Goal: Task Accomplishment & Management: Use online tool/utility

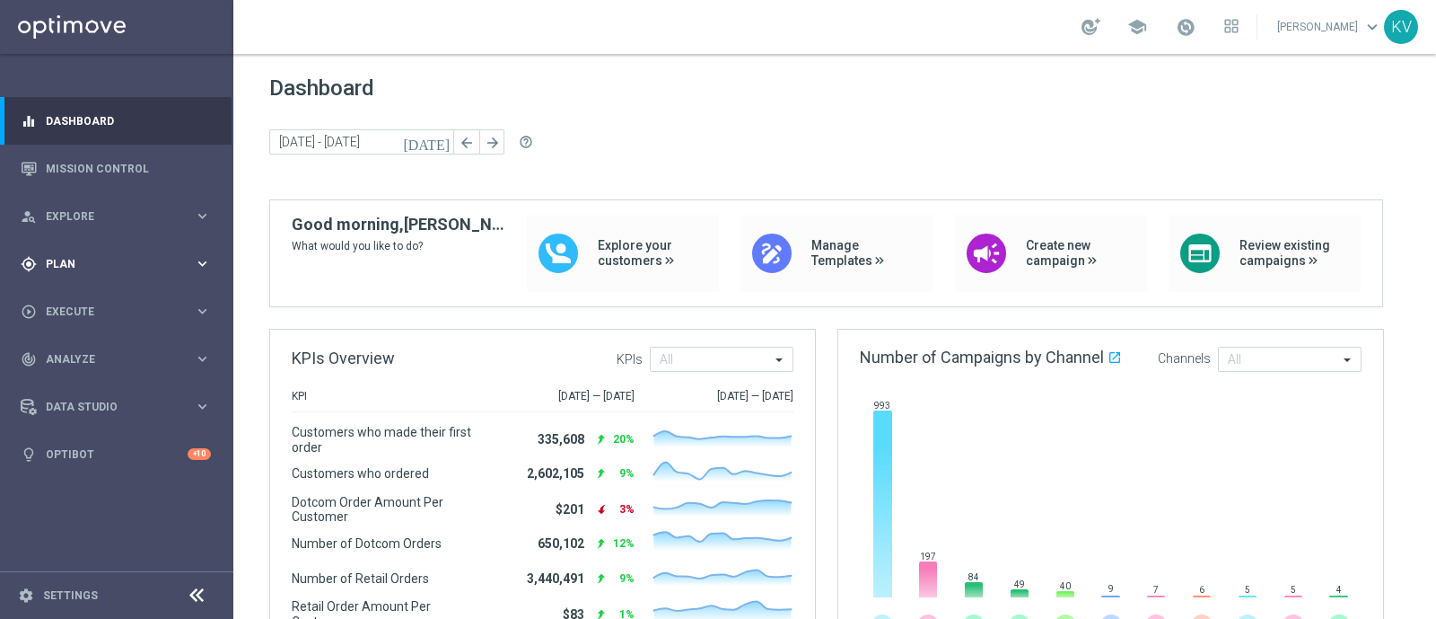
click at [101, 250] on div "gps_fixed Plan keyboard_arrow_right" at bounding box center [116, 264] width 232 height 48
click at [74, 357] on span "Templates" at bounding box center [112, 354] width 128 height 11
click at [88, 379] on link "Optimail" at bounding box center [121, 381] width 131 height 14
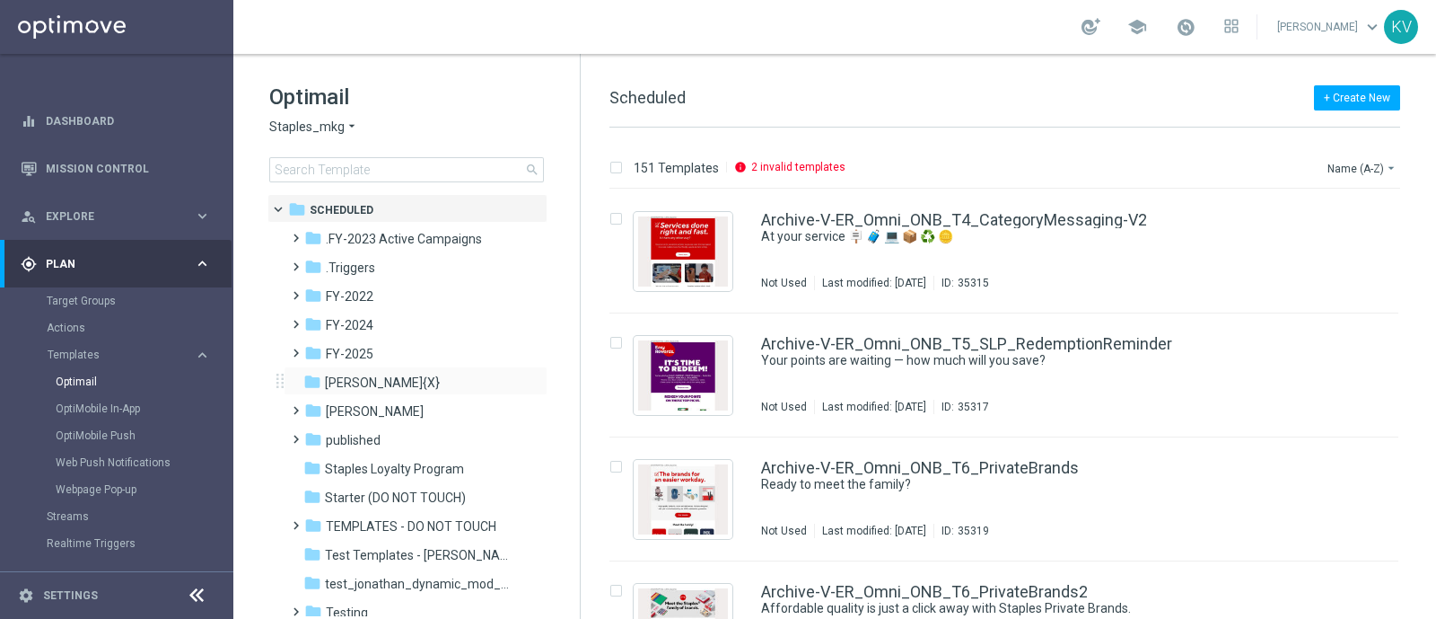
click at [301, 366] on div "folder [PERSON_NAME]{X} more_vert" at bounding box center [416, 380] width 264 height 29
click at [294, 348] on span at bounding box center [292, 344] width 8 height 7
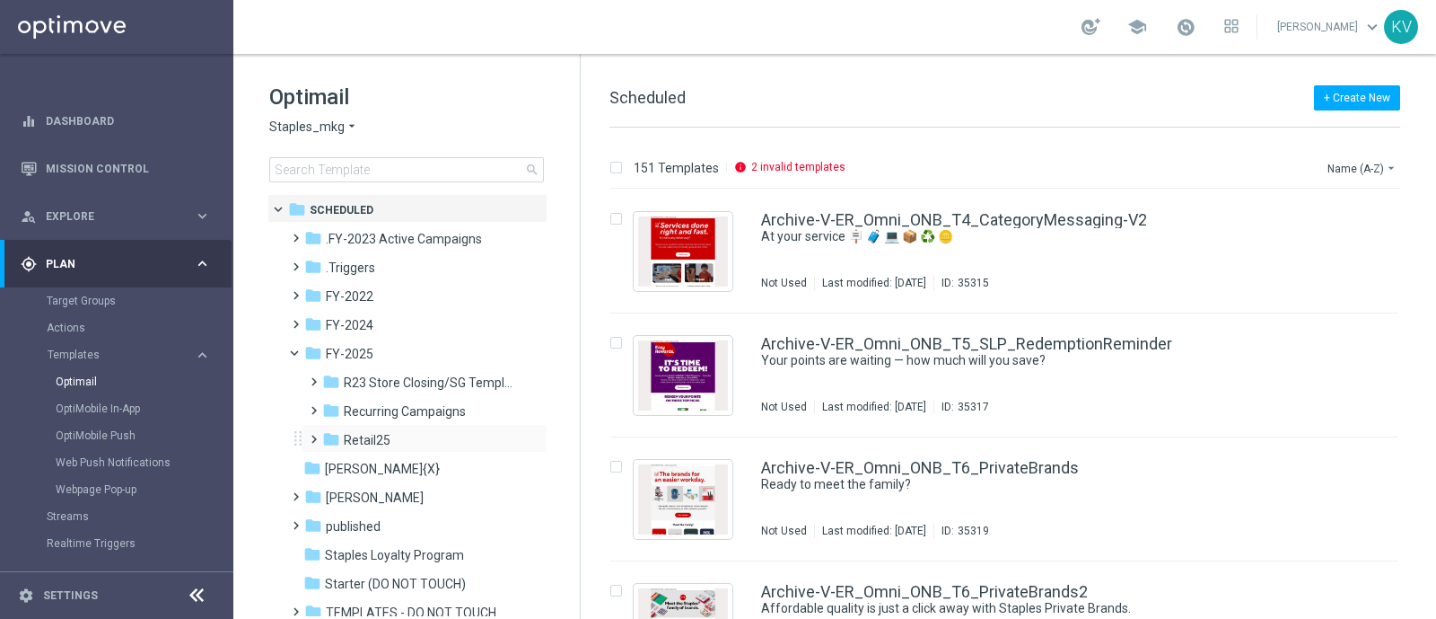
click at [314, 435] on span at bounding box center [310, 430] width 8 height 7
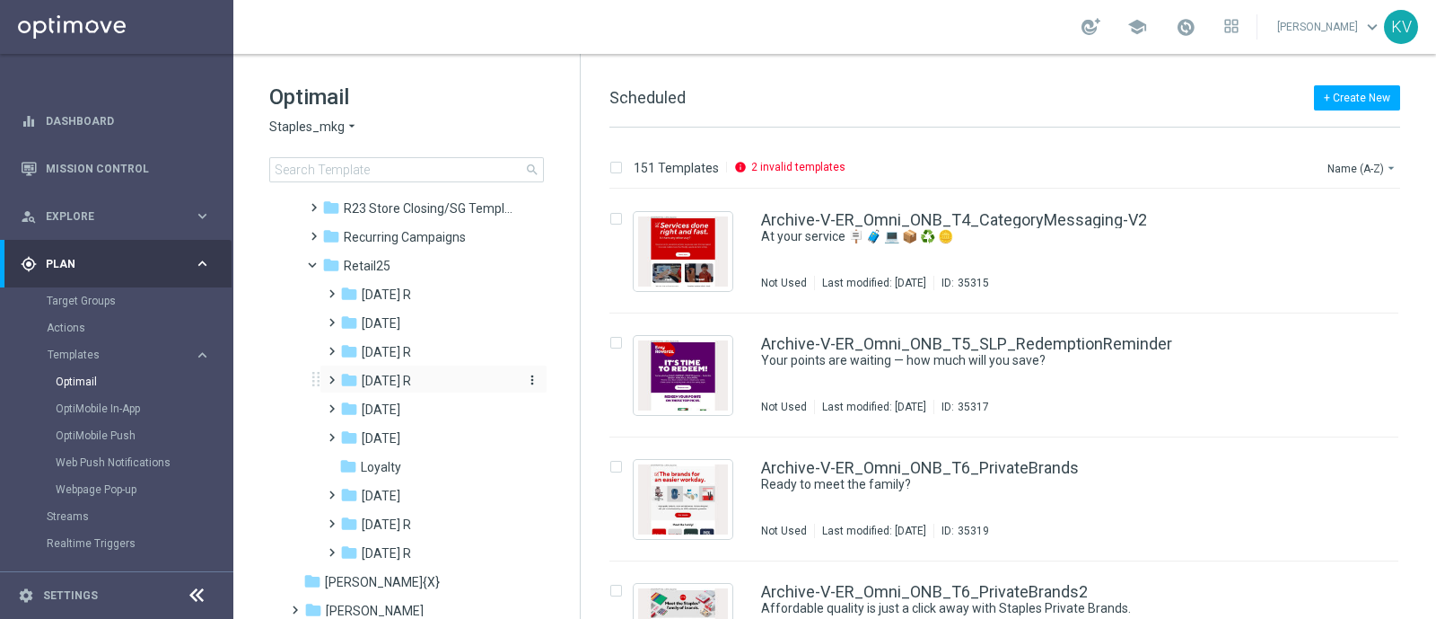
scroll to position [181, 0]
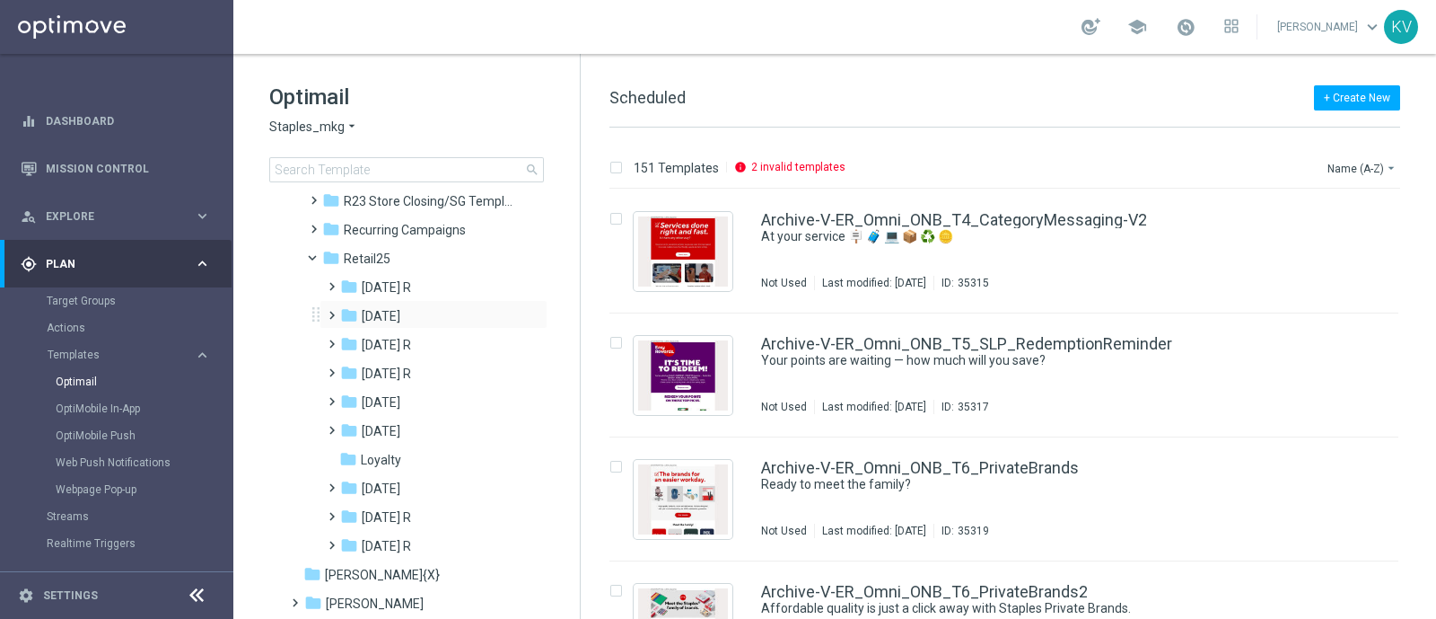
click at [325, 311] on span at bounding box center [328, 306] width 8 height 7
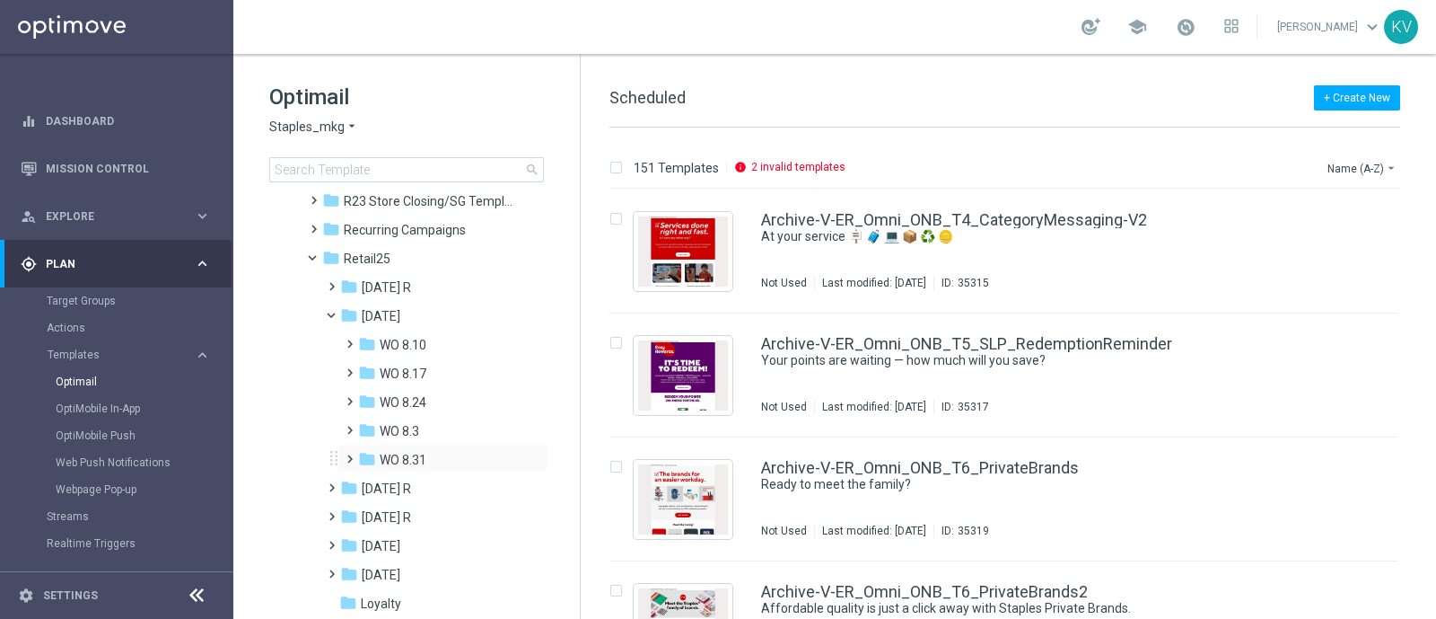
click at [347, 454] on span at bounding box center [346, 450] width 8 height 7
click at [448, 524] on div "folder Tues 9.2 R" at bounding box center [448, 517] width 146 height 21
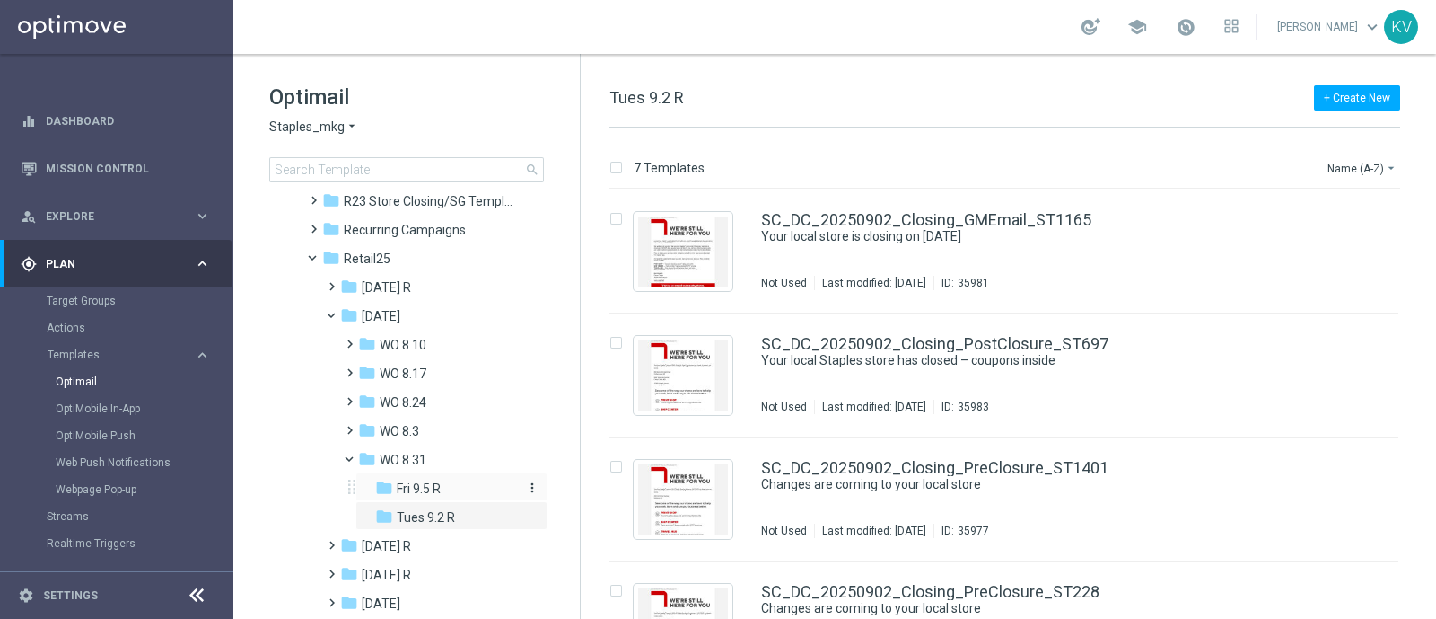
click at [444, 489] on div "folder Fri 9.5 R" at bounding box center [448, 488] width 146 height 21
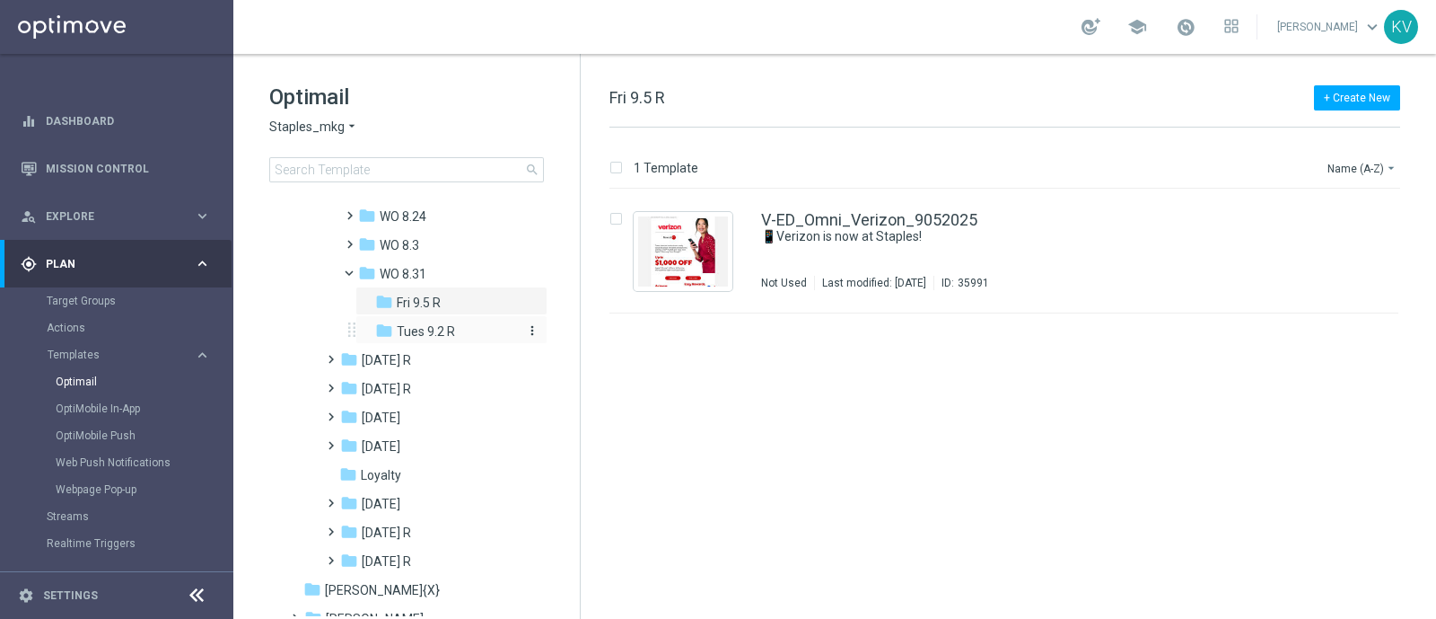
scroll to position [376, 0]
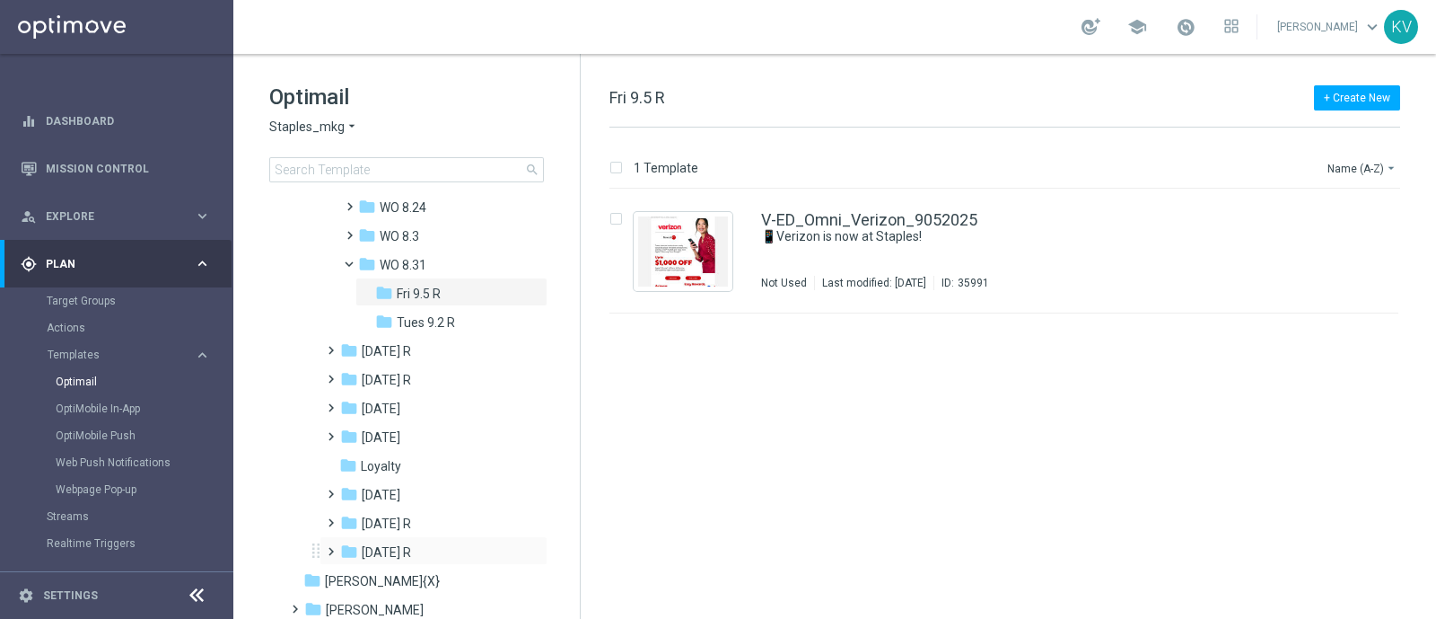
click at [332, 545] on span at bounding box center [328, 543] width 8 height 7
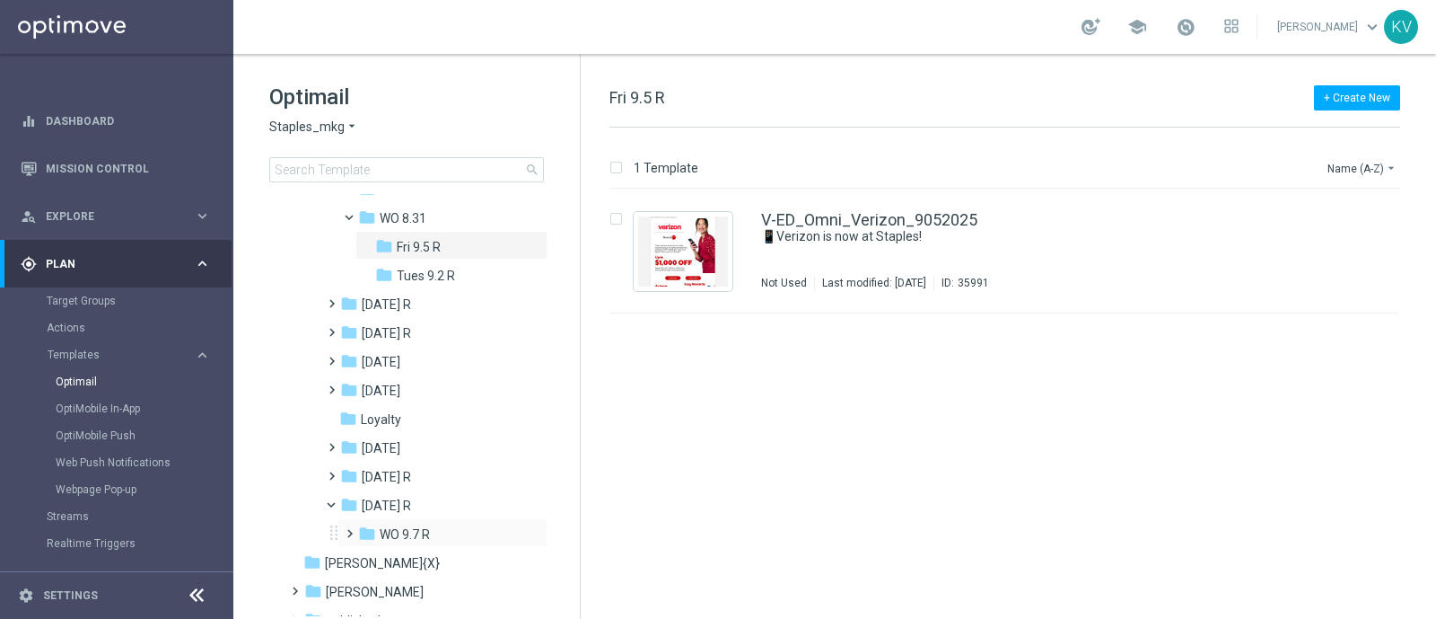
click at [346, 529] on span at bounding box center [346, 525] width 8 height 7
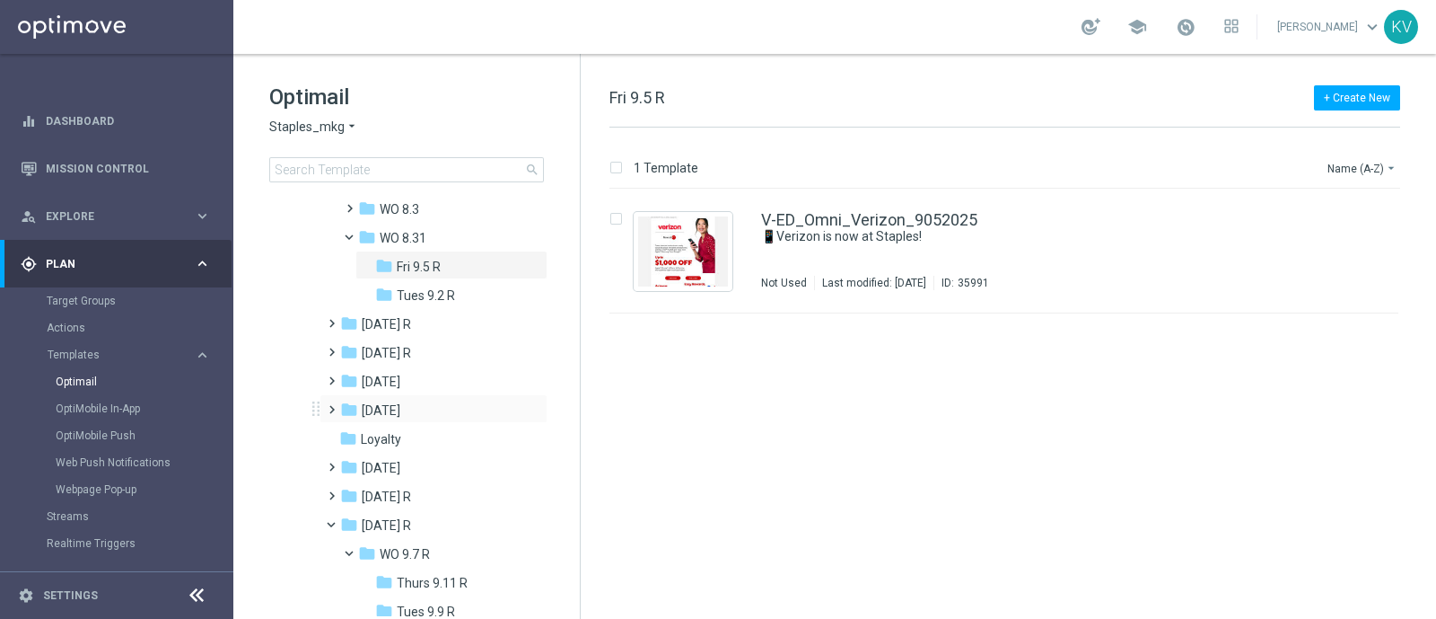
scroll to position [403, 0]
click at [420, 293] on span "Tues 9.2 R" at bounding box center [426, 295] width 58 height 16
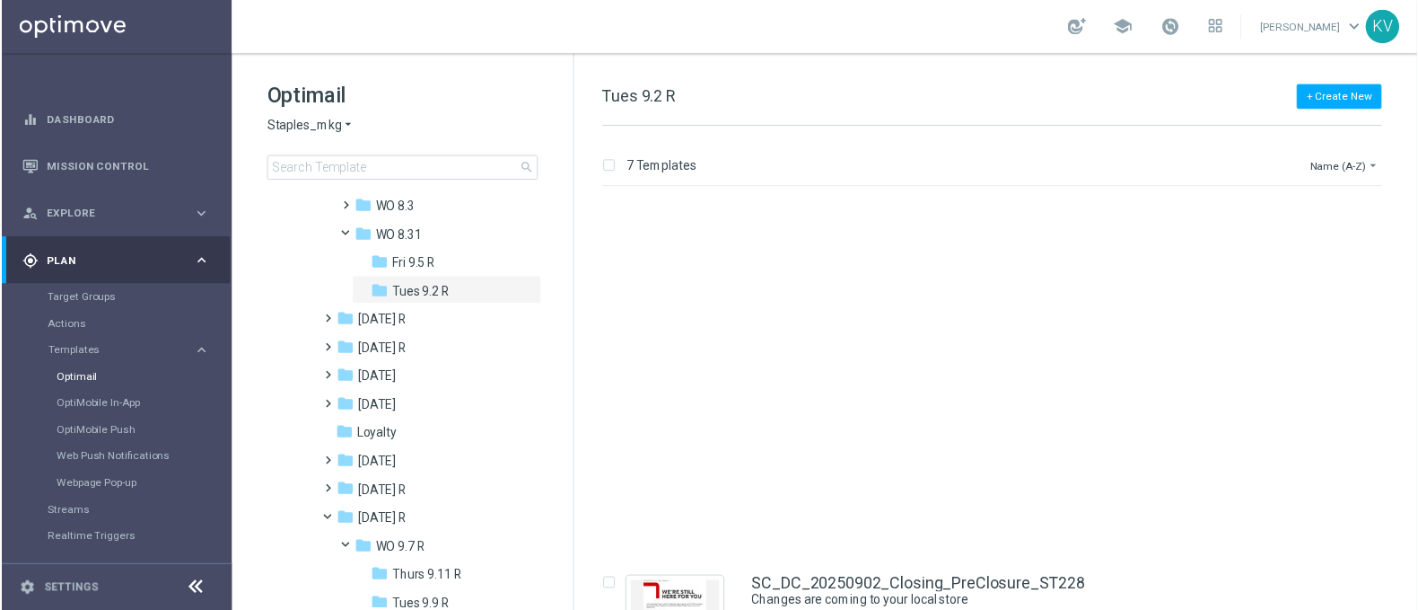
scroll to position [437, 0]
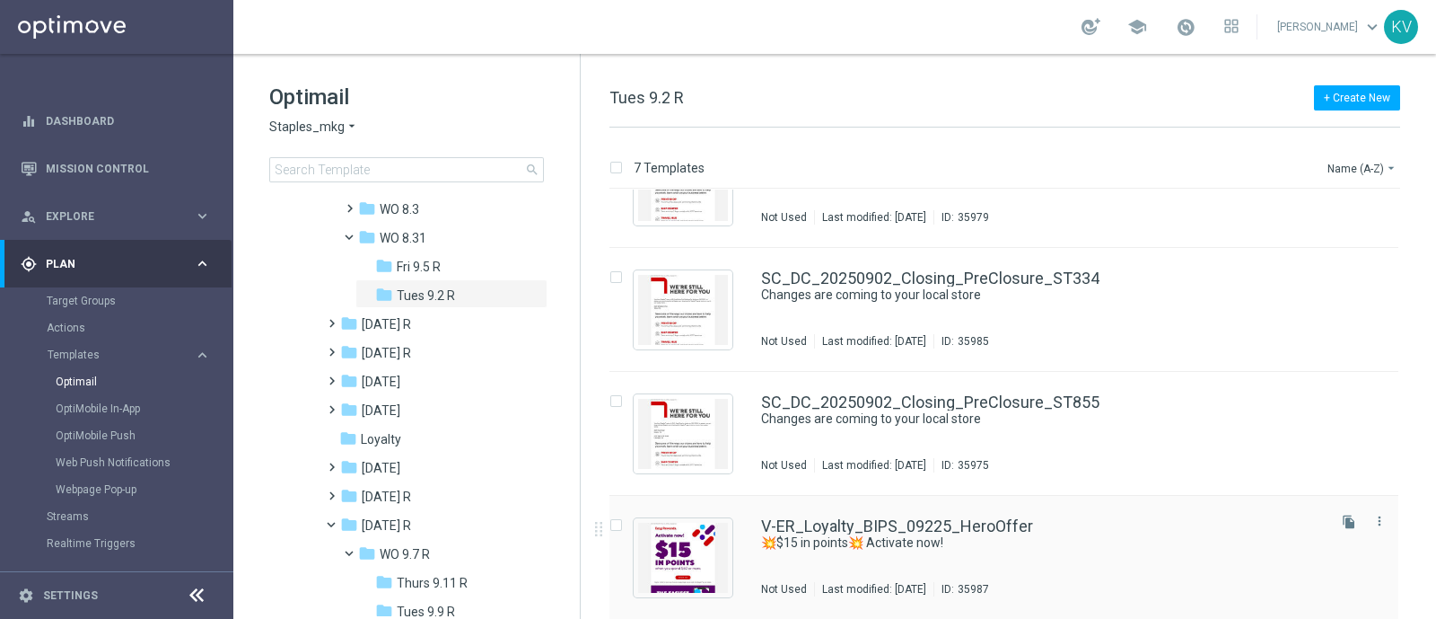
click at [909, 509] on div "V-ER_Loyalty_BIPS_09225_HeroOffer 💥$15 in points💥 Activate now! Not Used Last m…" at bounding box center [1004, 558] width 789 height 124
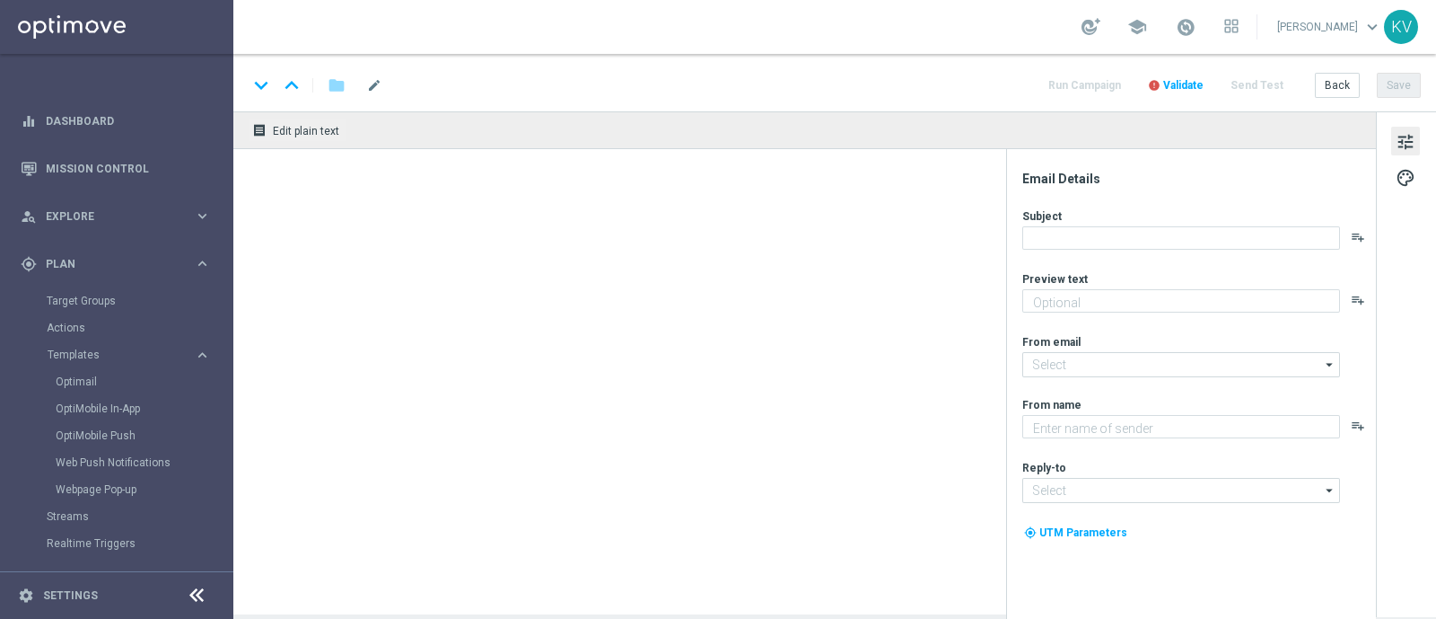
type textarea "It's time to earn when you shop."
type textarea "Staples"
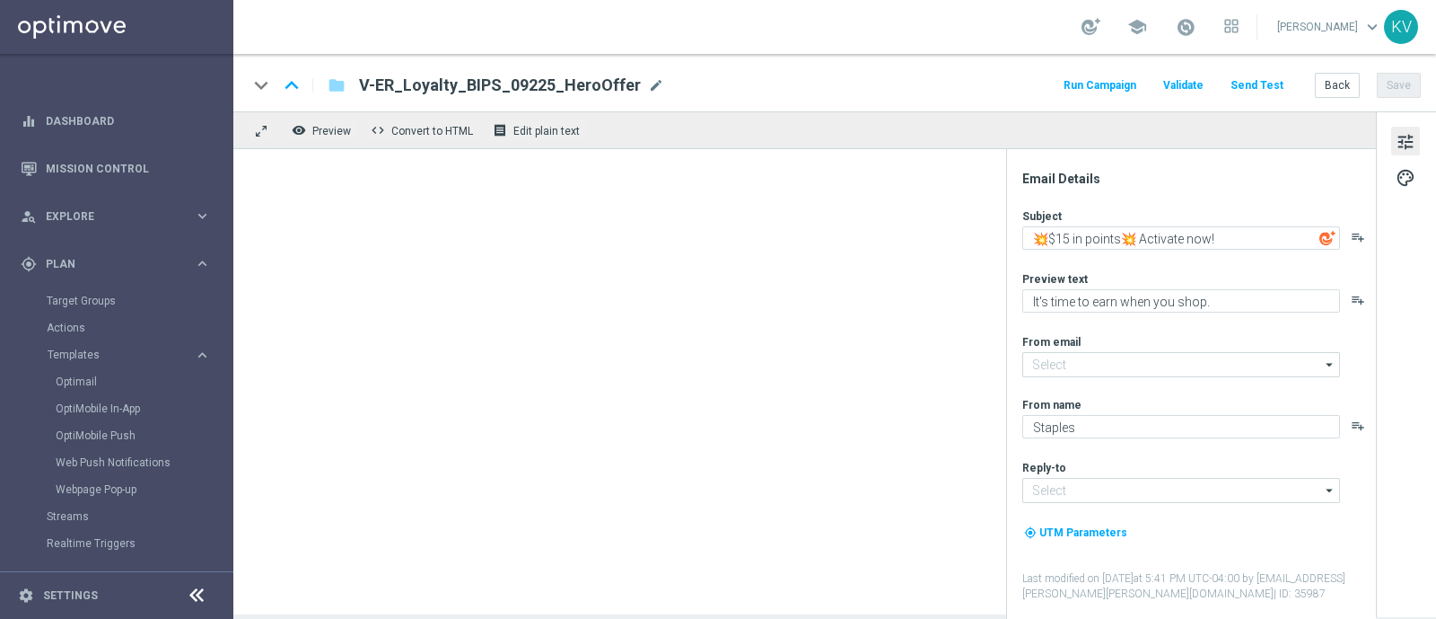
type input "[EMAIL_ADDRESS][DOMAIN_NAME]"
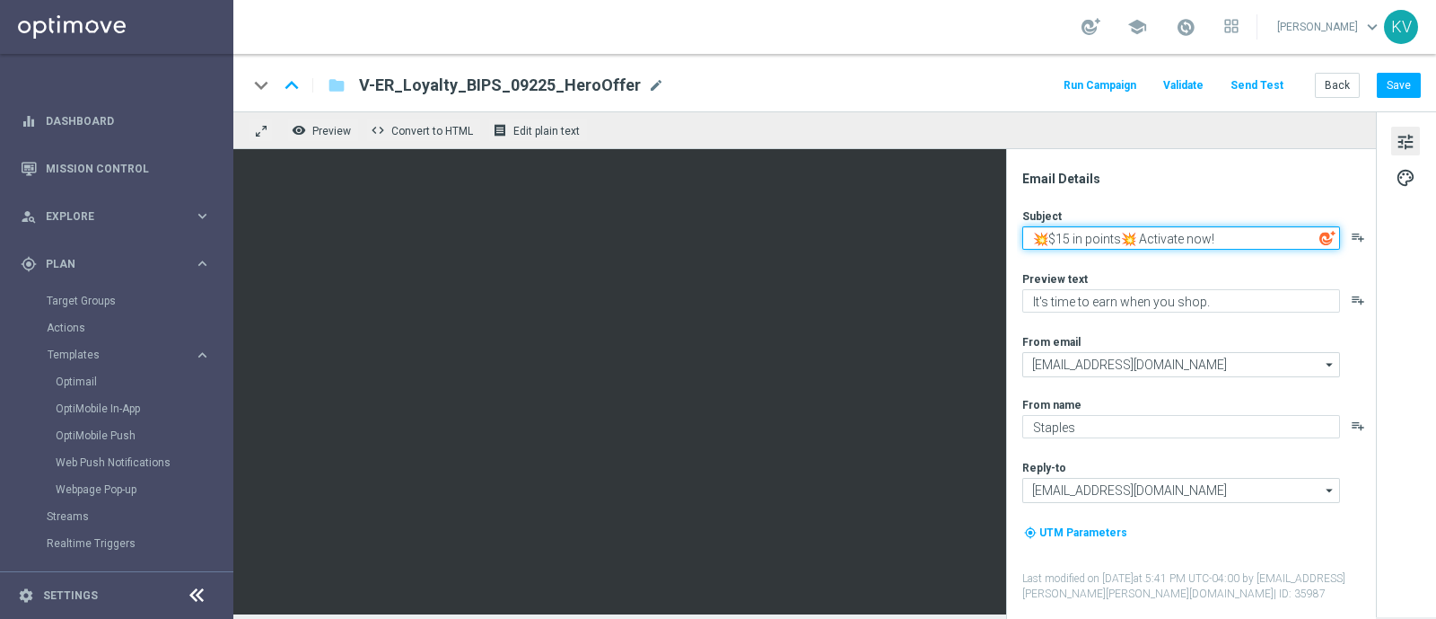
click at [1143, 240] on textarea "💥$15 in points💥 Activate now!" at bounding box center [1182, 237] width 318 height 23
click at [1027, 240] on textarea "💥$15 in points💥Activate now!" at bounding box center [1182, 237] width 318 height 23
type textarea "💥$15 in points💥Activate now!"
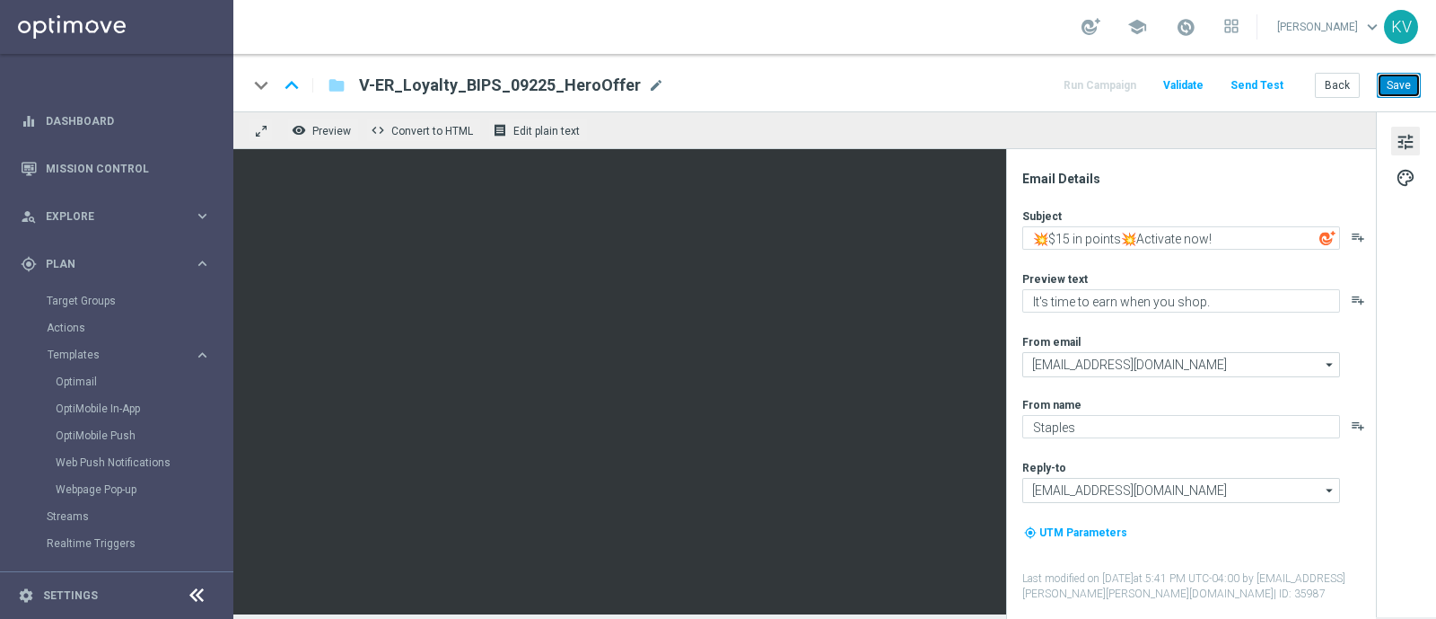
click at [1389, 91] on button "Save" at bounding box center [1399, 85] width 44 height 25
click at [1260, 76] on button "Send Test" at bounding box center [1257, 86] width 58 height 24
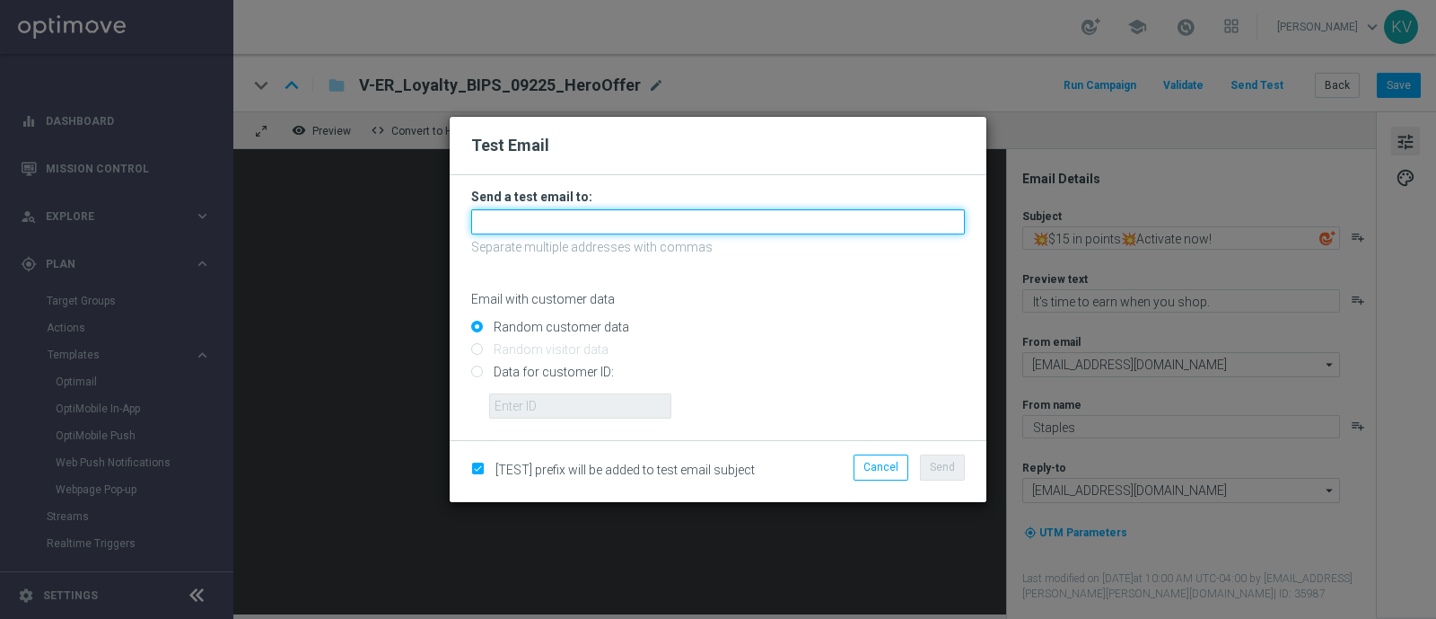
click at [645, 218] on input "text" at bounding box center [718, 221] width 494 height 25
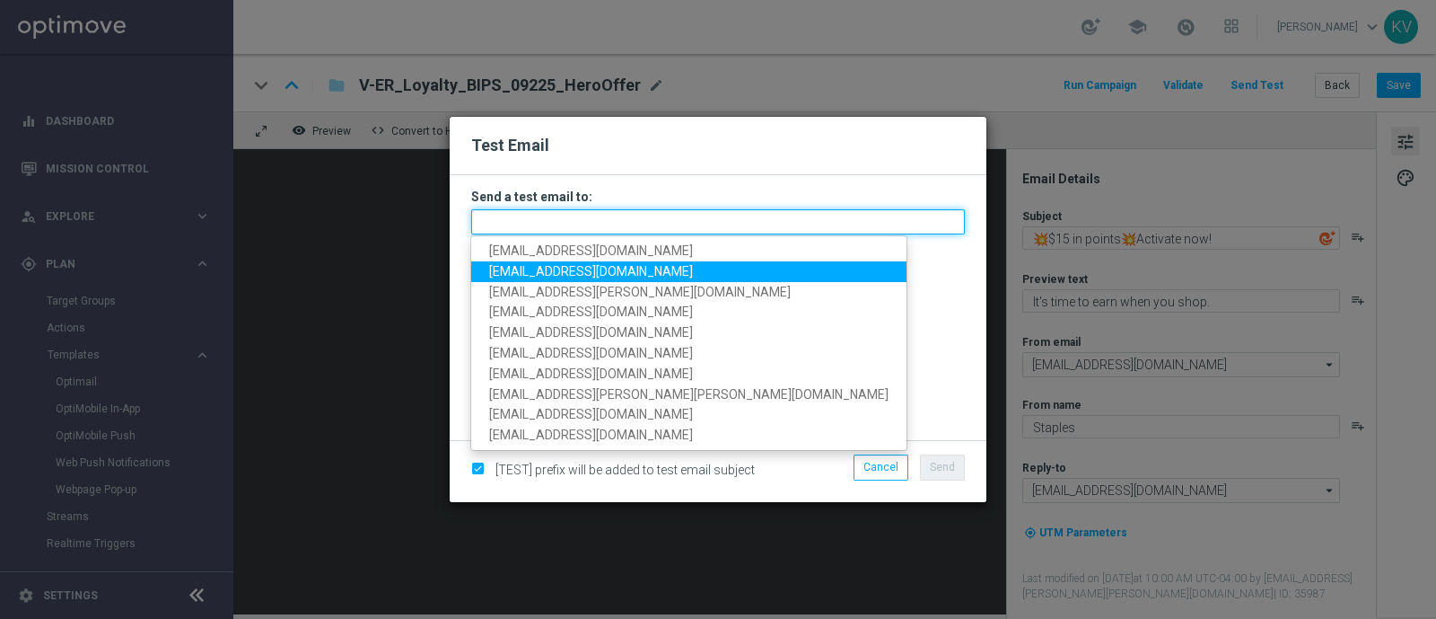
paste input "[EMAIL_ADDRESS][DOMAIN_NAME]"
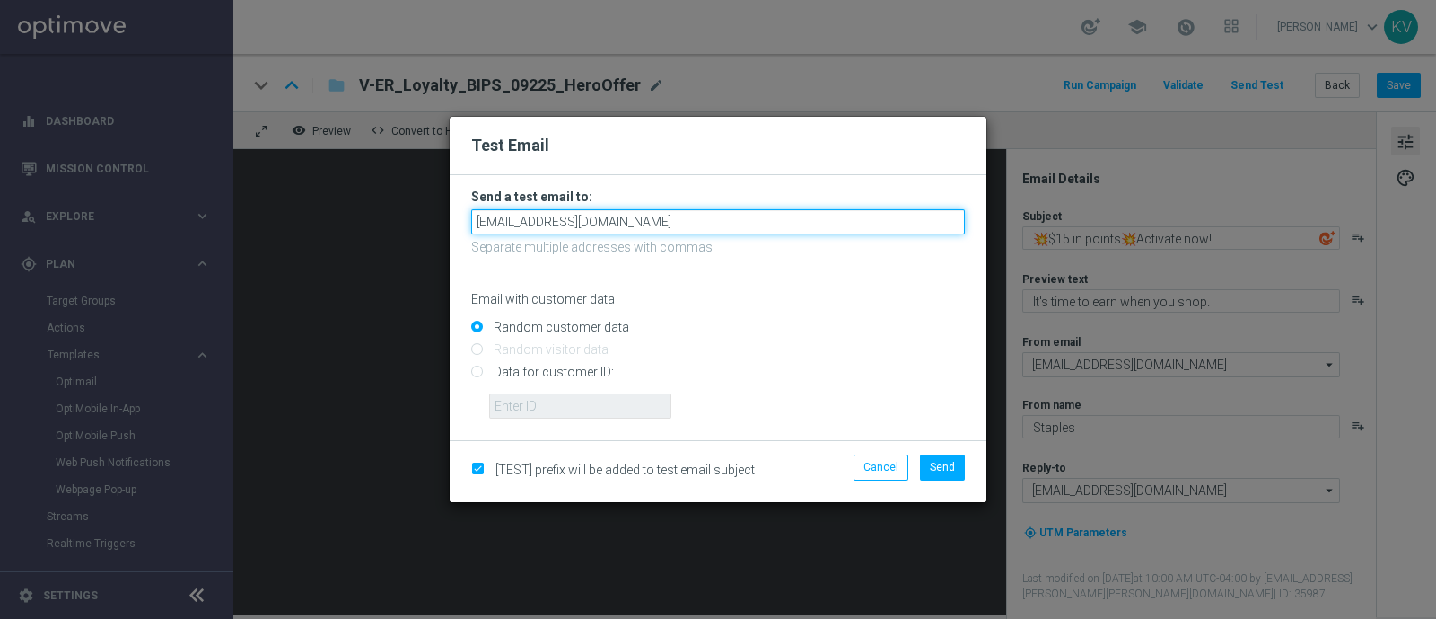
type input "[EMAIL_ADDRESS][DOMAIN_NAME]"
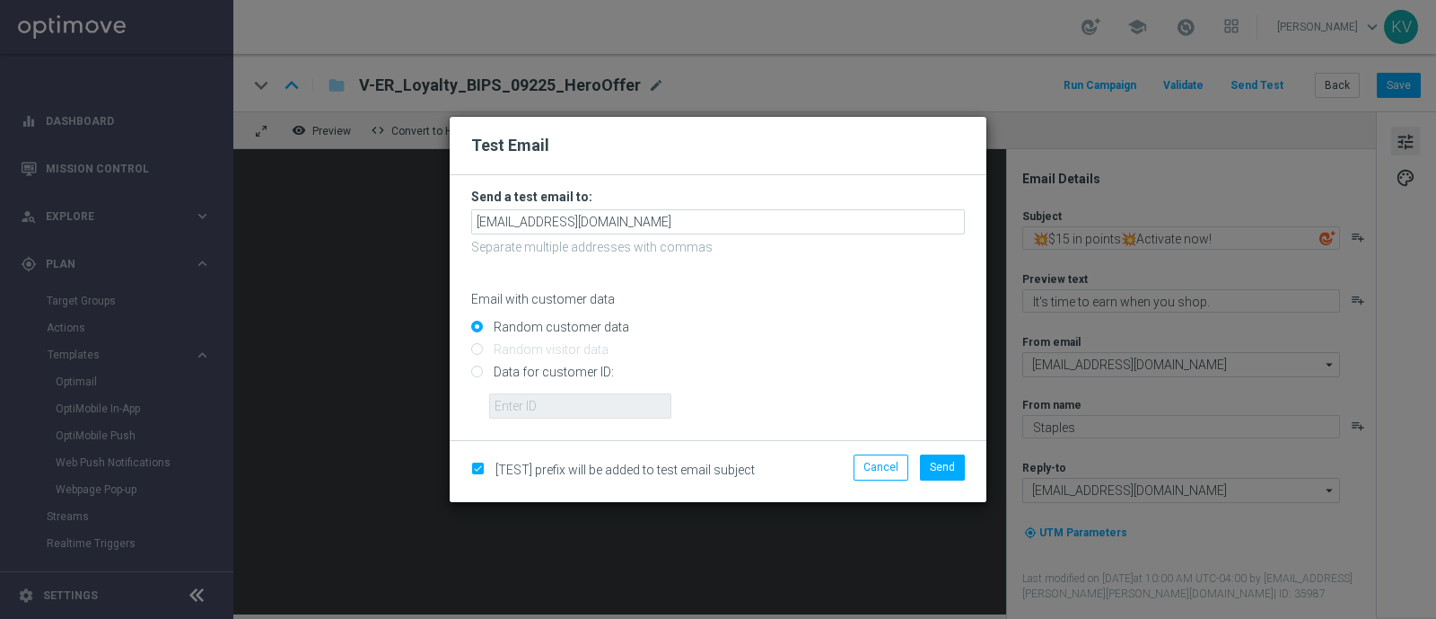
click at [548, 384] on input "Data for customer ID:" at bounding box center [718, 379] width 494 height 25
radio input "true"
click at [548, 383] on input "Data for customer ID:" at bounding box center [718, 379] width 494 height 25
click at [561, 412] on input "text" at bounding box center [580, 405] width 182 height 25
paste input "10000070600"
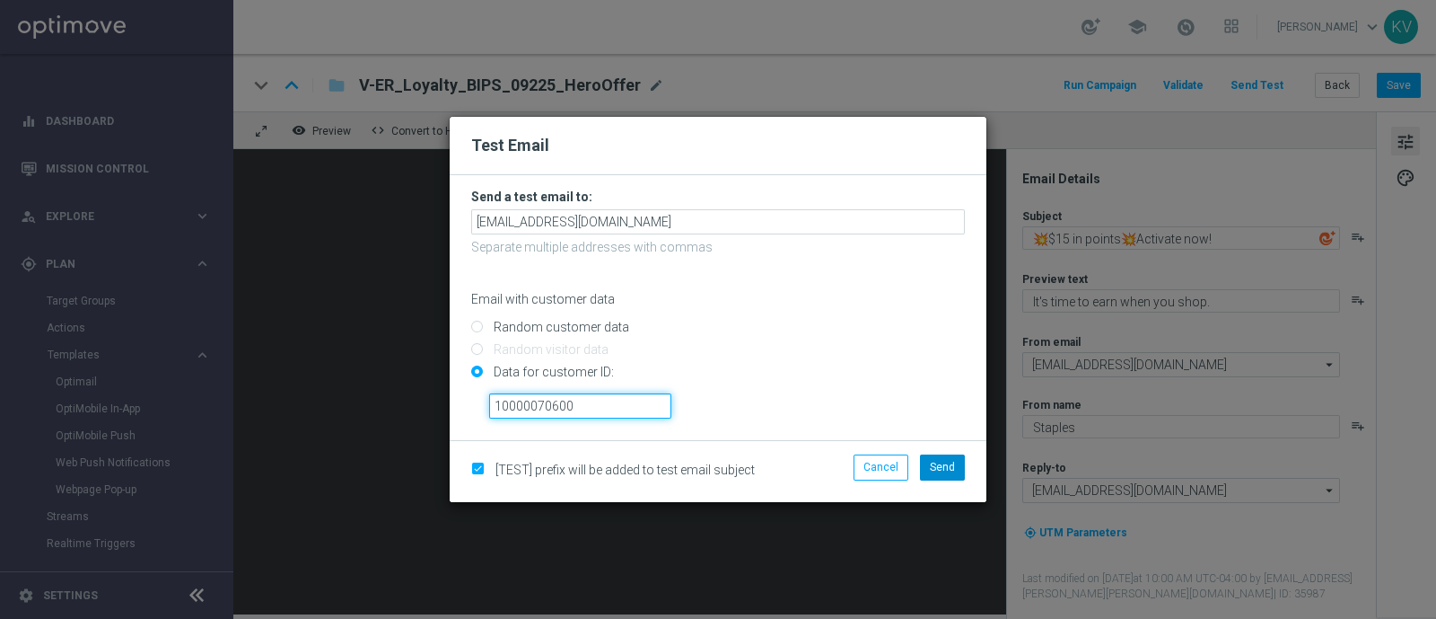
type input "10000070600"
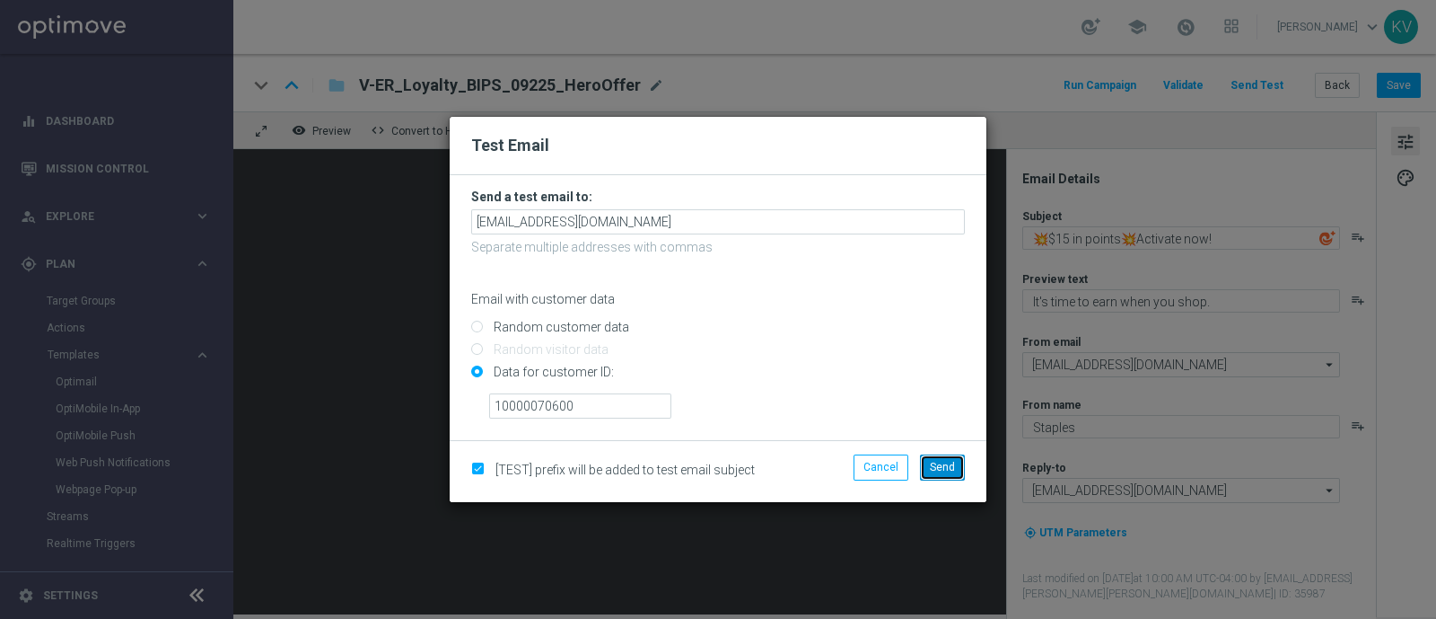
click at [944, 469] on span "Send" at bounding box center [942, 467] width 25 height 13
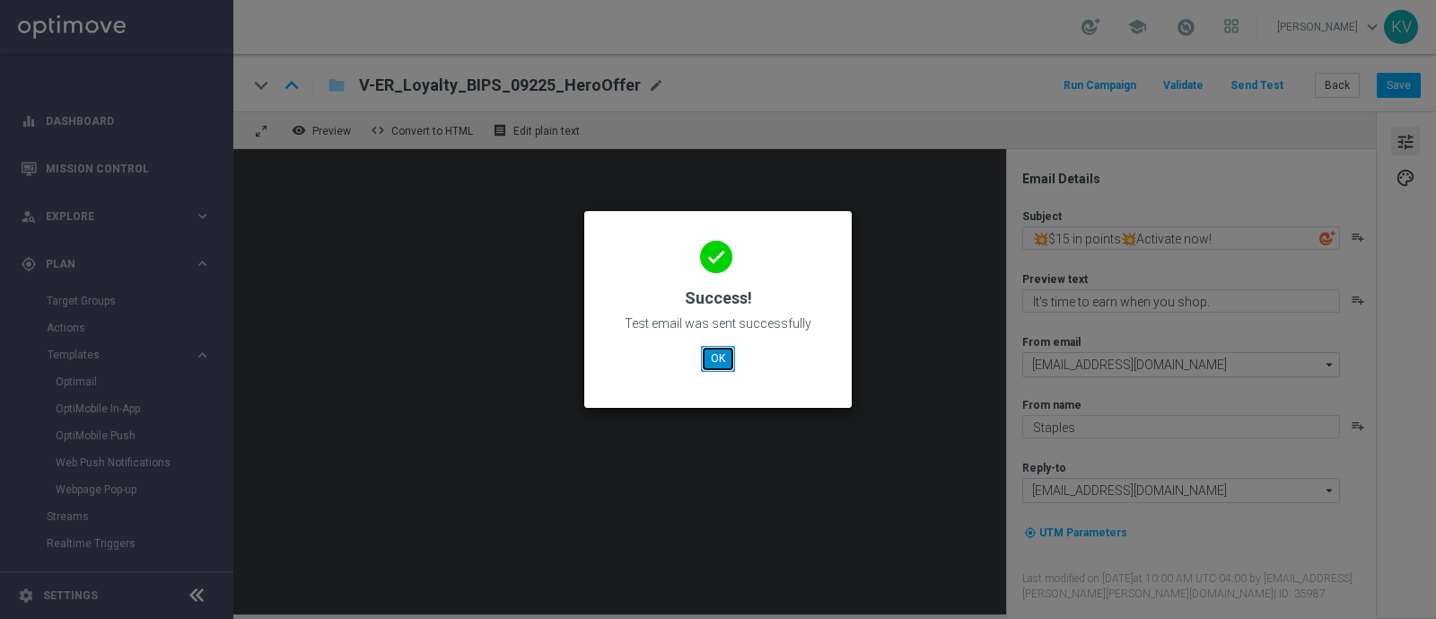
click at [714, 364] on button "OK" at bounding box center [718, 358] width 34 height 25
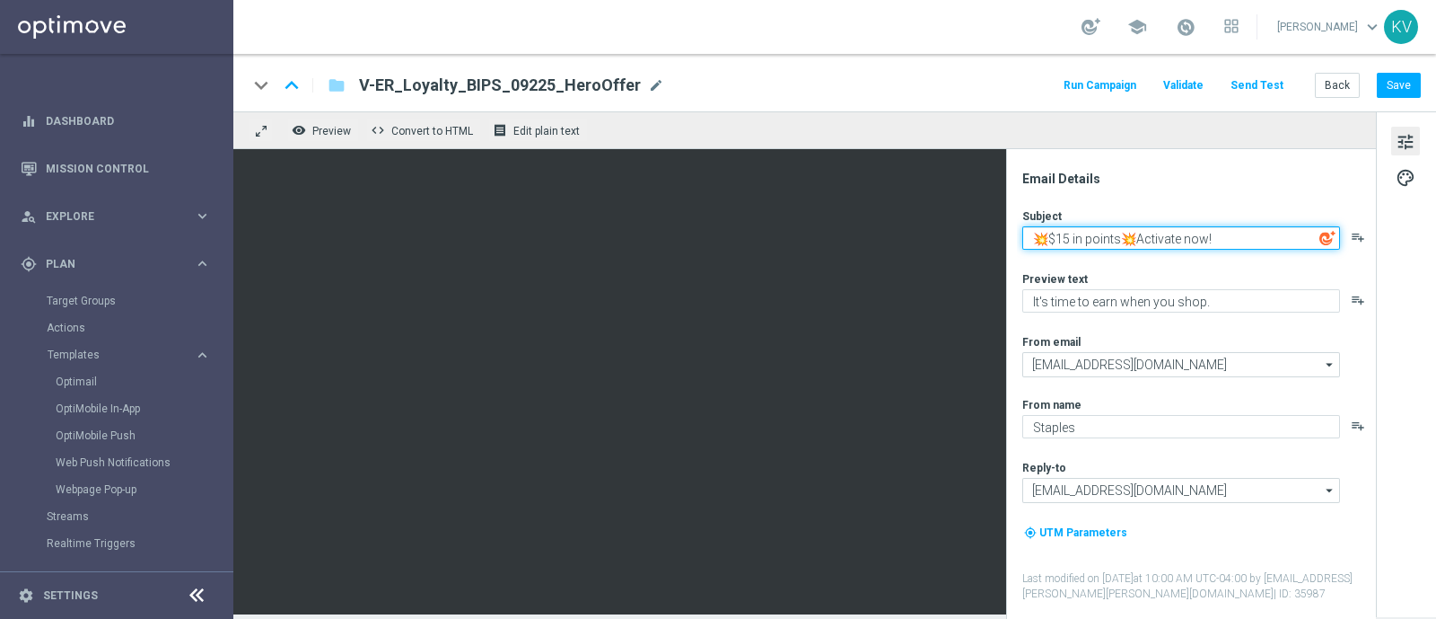
click at [1037, 242] on textarea "💥$15 in points💥Activate now!" at bounding box center [1182, 237] width 318 height 23
click at [1261, 240] on textarea "💥$15 in points💥Activate now!" at bounding box center [1182, 237] width 318 height 23
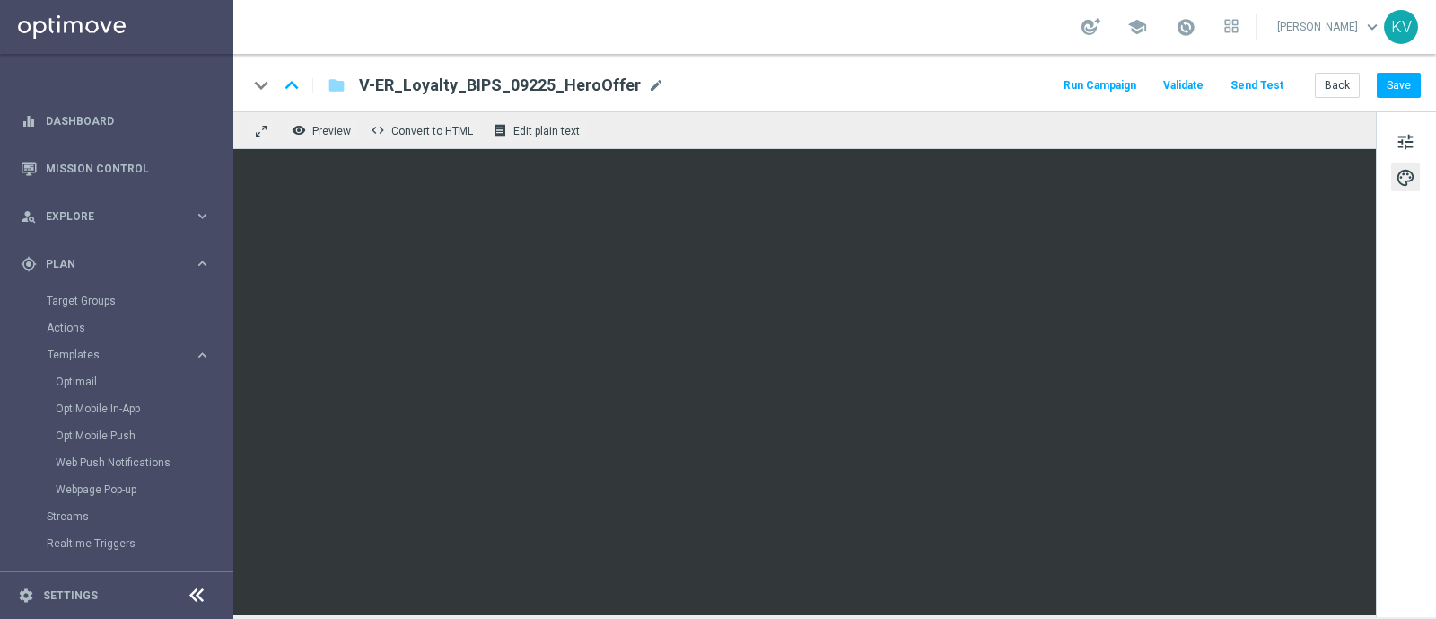
click at [1412, 99] on div "keyboard_arrow_down keyboard_arrow_up folder V-ER_Loyalty_BIPS_09225_HeroOffer …" at bounding box center [834, 82] width 1203 height 57
click at [1406, 88] on button "Save" at bounding box center [1399, 85] width 44 height 25
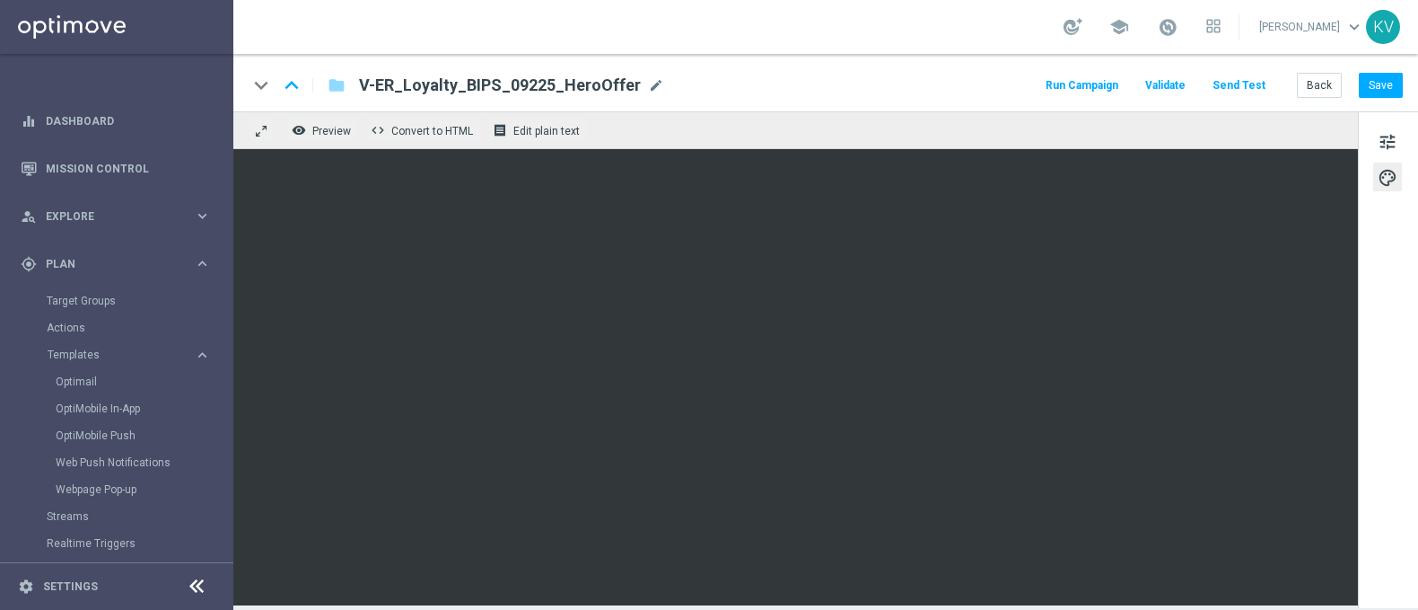
click at [1409, 86] on div "keyboard_arrow_down keyboard_arrow_up folder V-ER_Loyalty_BIPS_09225_HeroOffer …" at bounding box center [825, 82] width 1185 height 57
click at [1385, 83] on button "Save" at bounding box center [1381, 85] width 44 height 25
click at [144, 161] on link "Mission Control" at bounding box center [128, 169] width 165 height 48
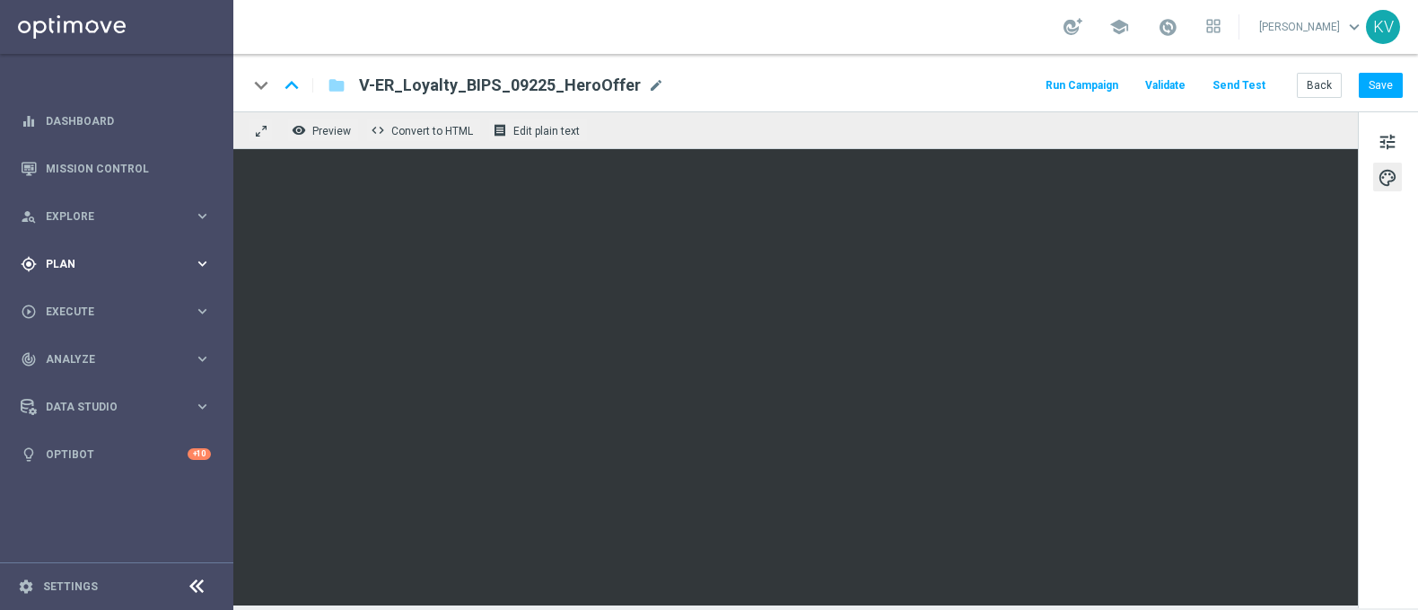
drag, startPoint x: 1301, startPoint y: 85, endPoint x: 89, endPoint y: 262, distance: 1224.8
click at [89, 262] on span "Plan" at bounding box center [120, 264] width 148 height 11
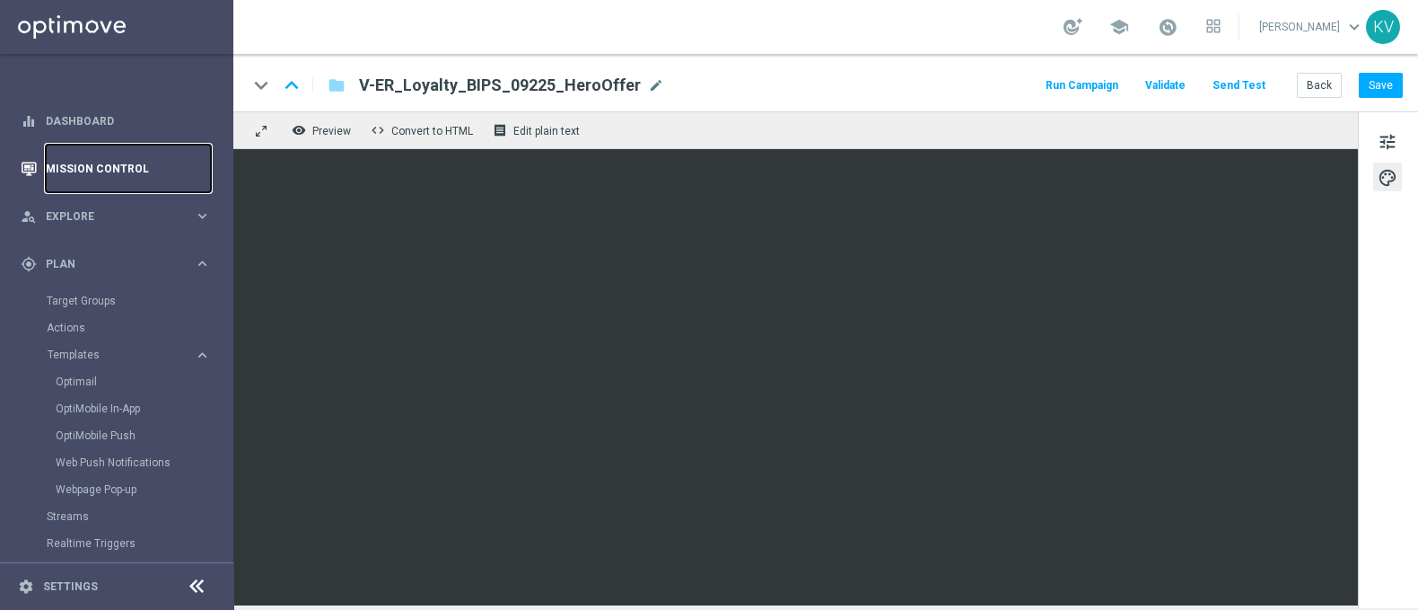
click at [121, 177] on link "Mission Control" at bounding box center [128, 169] width 165 height 48
